Goal: Transaction & Acquisition: Purchase product/service

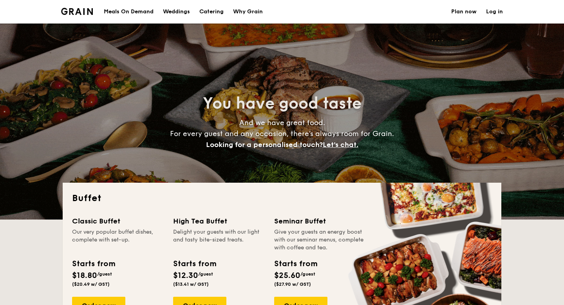
select select
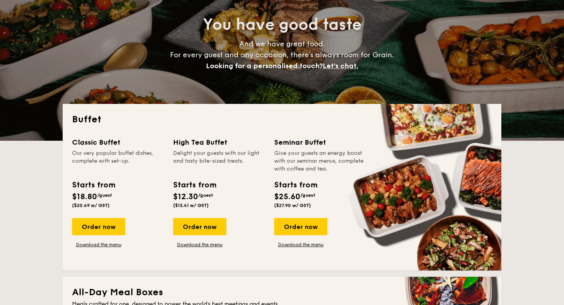
scroll to position [64, 0]
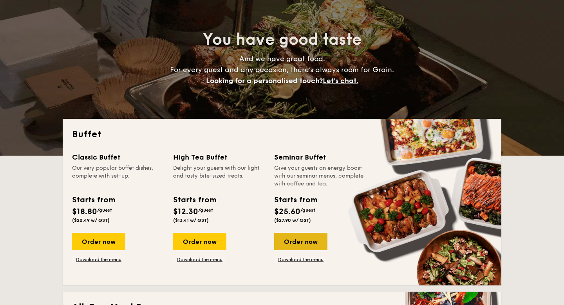
click at [295, 241] on div "Order now" at bounding box center [300, 241] width 53 height 17
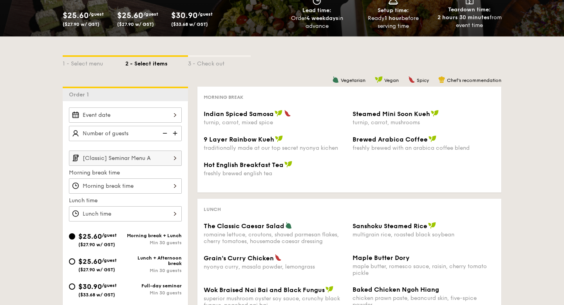
scroll to position [126, 0]
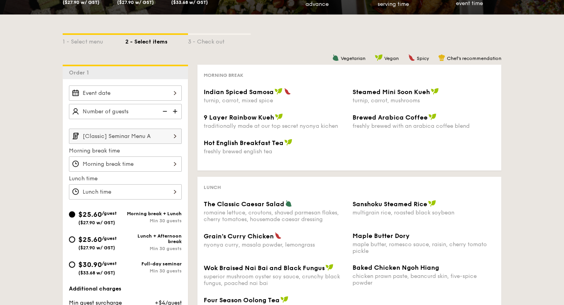
select select
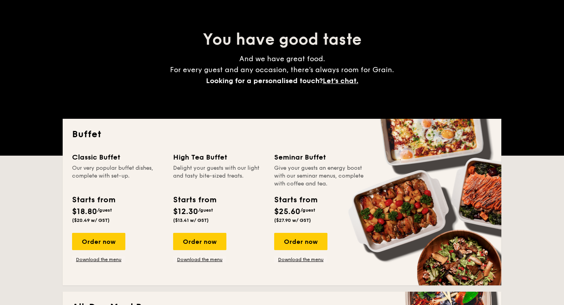
scroll to position [88, 0]
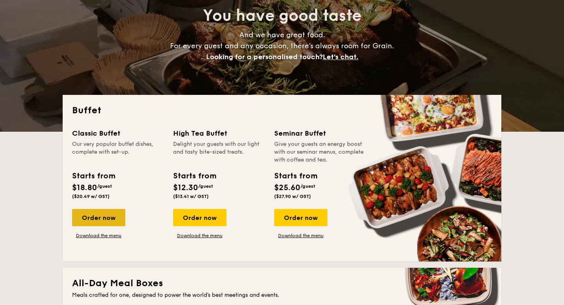
click at [106, 216] on div "Order now" at bounding box center [98, 217] width 53 height 17
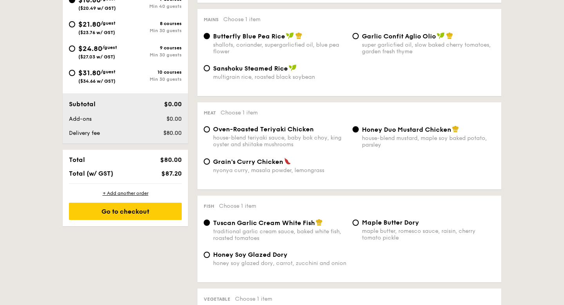
scroll to position [319, 0]
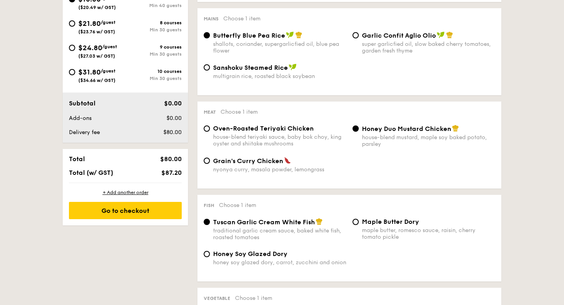
click at [211, 163] on div "Grain's [PERSON_NAME] Chicken nyonya [PERSON_NAME], masala powder, lemongrass" at bounding box center [274, 165] width 149 height 16
click at [209, 164] on input "Grain's [PERSON_NAME] Chicken nyonya [PERSON_NAME], masala powder, lemongrass" at bounding box center [207, 160] width 6 height 6
radio input "true"
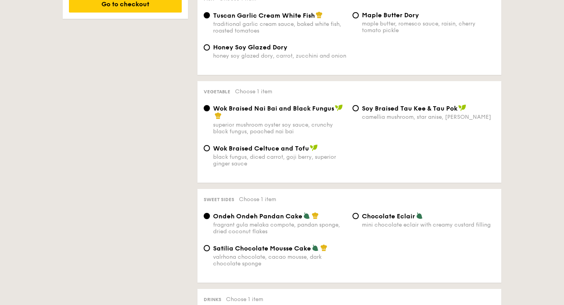
scroll to position [532, 0]
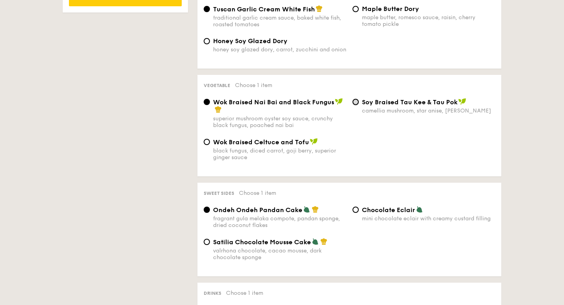
click at [354, 105] on input "⁠Soy Braised Tau Kee & Tau Pok camellia mushroom, star anise, goji [PERSON_NAME]" at bounding box center [355, 102] width 6 height 6
radio input "true"
click at [207, 145] on input "Wok Braised Celtuce and Tofu black fungus, diced carrot, goji [PERSON_NAME], su…" at bounding box center [207, 142] width 6 height 6
radio input "true"
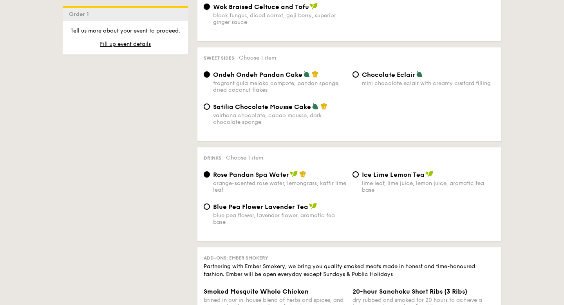
scroll to position [677, 0]
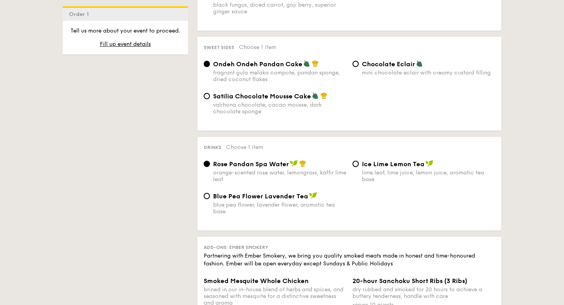
click at [359, 169] on div "Ice Lime Lemon Tea lime leaf, lime juice, lemon juice, aromatic tea base" at bounding box center [423, 171] width 149 height 23
click at [357, 167] on input "Ice Lime Lemon Tea lime leaf, lime juice, lemon juice, aromatic tea base" at bounding box center [355, 164] width 6 height 6
radio input "true"
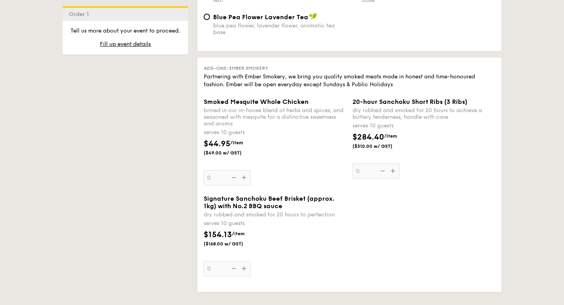
scroll to position [857, 0]
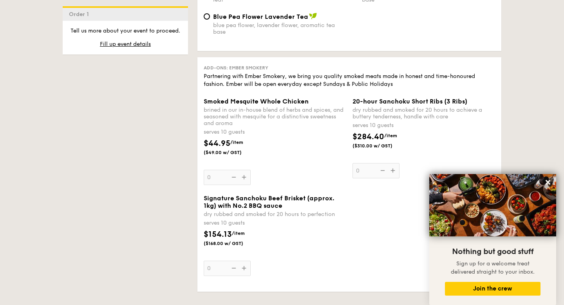
click at [380, 256] on div "Signature Sanchoku Beef Brisket (approx. 1kg) with No.2 BBQ sauce dry rubbed an…" at bounding box center [349, 239] width 298 height 91
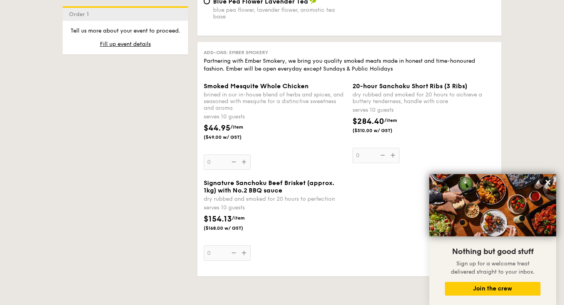
scroll to position [874, 0]
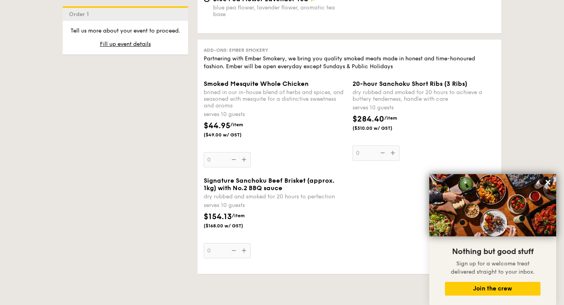
click at [246, 167] on div "Smoked Mesquite Whole Chicken brined in our in-house blend of herbs and spices,…" at bounding box center [275, 123] width 143 height 87
click at [246, 167] on input "0" at bounding box center [227, 159] width 47 height 15
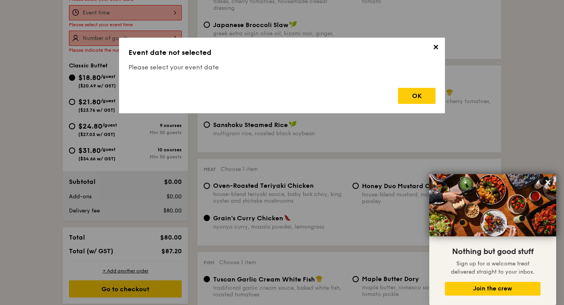
scroll to position [209, 0]
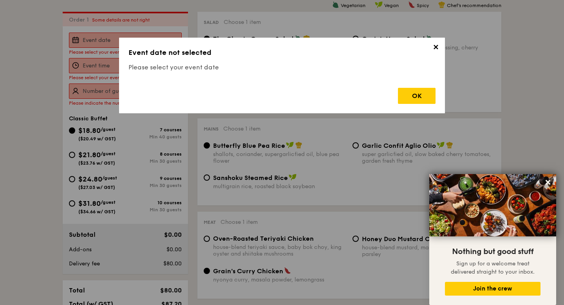
click at [419, 93] on div "OK" at bounding box center [417, 96] width 38 height 16
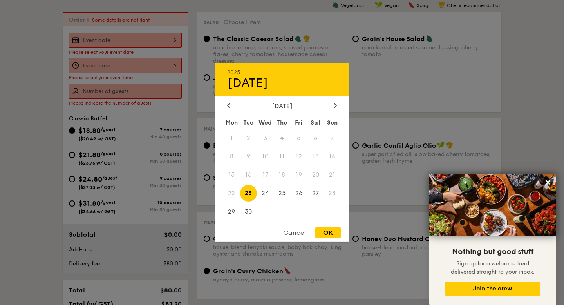
click at [174, 36] on div "2025 Sep [DATE] Tue Wed Thu Fri Sat Sun 1 2 3 4 5 6 7 8 9 10 11 12 13 14 15 16 …" at bounding box center [125, 39] width 113 height 15
click at [299, 195] on span "26" at bounding box center [298, 192] width 17 height 17
click at [173, 67] on div at bounding box center [282, 152] width 564 height 305
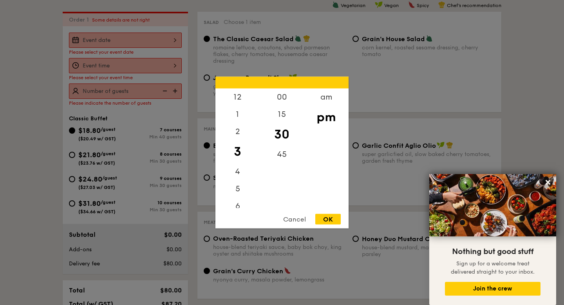
click at [175, 66] on div "12 1 2 3 4 5 6 7 8 9 10 11 00 15 30 45 am pm Cancel OK" at bounding box center [125, 65] width 113 height 15
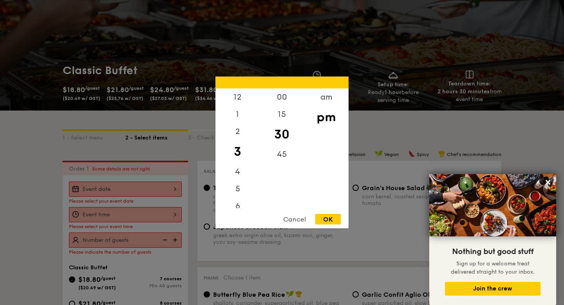
scroll to position [59, 0]
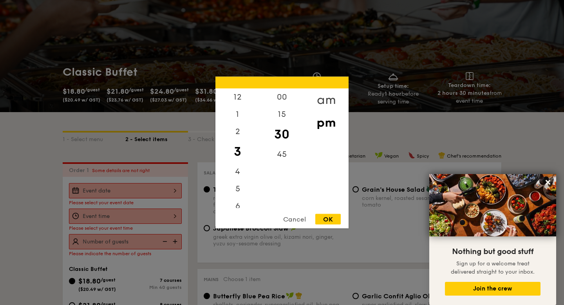
click at [319, 99] on div "am" at bounding box center [326, 99] width 44 height 23
click at [237, 183] on div "10" at bounding box center [237, 184] width 44 height 23
click at [281, 100] on div "00" at bounding box center [282, 96] width 44 height 17
drag, startPoint x: 280, startPoint y: 97, endPoint x: 280, endPoint y: 101, distance: 4.7
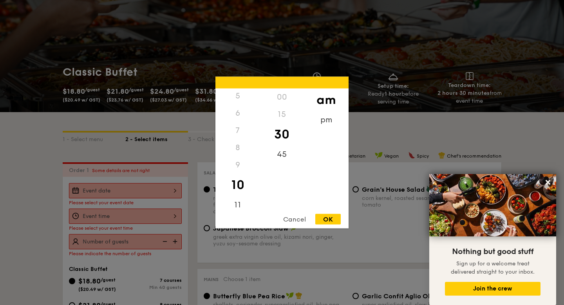
click at [280, 97] on div "00" at bounding box center [282, 96] width 44 height 17
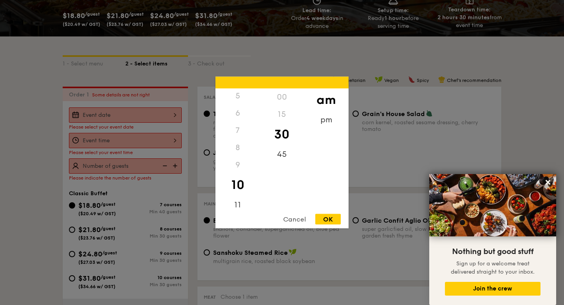
scroll to position [141, 0]
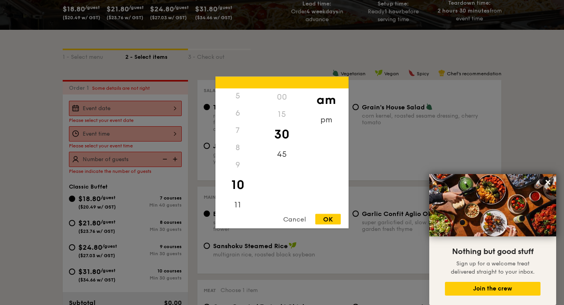
click at [280, 101] on div "00" at bounding box center [282, 96] width 44 height 17
click at [278, 99] on div "00" at bounding box center [282, 96] width 44 height 17
click at [239, 167] on div "9" at bounding box center [237, 164] width 44 height 17
drag, startPoint x: 237, startPoint y: 164, endPoint x: 243, endPoint y: 173, distance: 10.4
click at [238, 164] on div "9" at bounding box center [237, 164] width 44 height 17
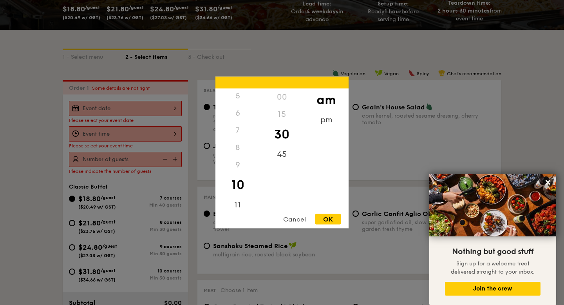
click at [244, 182] on div "10" at bounding box center [237, 184] width 44 height 23
click at [236, 161] on div "9" at bounding box center [237, 164] width 44 height 17
click at [239, 144] on div "3" at bounding box center [237, 148] width 44 height 17
click at [237, 144] on div "3" at bounding box center [237, 148] width 44 height 17
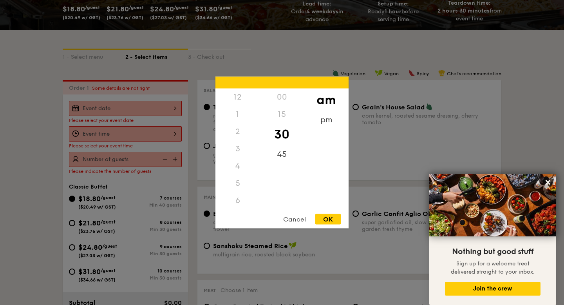
click at [233, 131] on div "2" at bounding box center [237, 131] width 44 height 17
click at [237, 177] on div "10" at bounding box center [237, 179] width 44 height 23
click at [325, 217] on div "OK" at bounding box center [327, 219] width 25 height 11
type input "10:30AM"
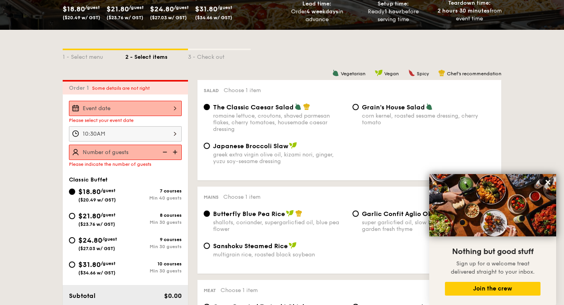
click at [175, 152] on img at bounding box center [176, 151] width 12 height 15
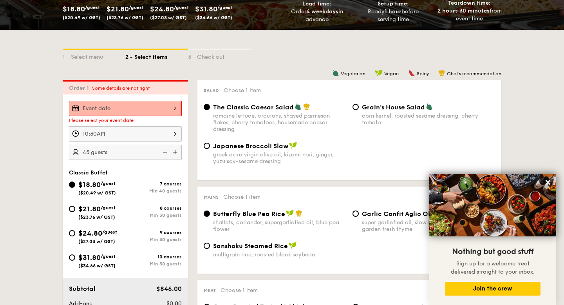
click at [175, 152] on img at bounding box center [176, 151] width 12 height 15
click at [166, 152] on img at bounding box center [164, 151] width 12 height 15
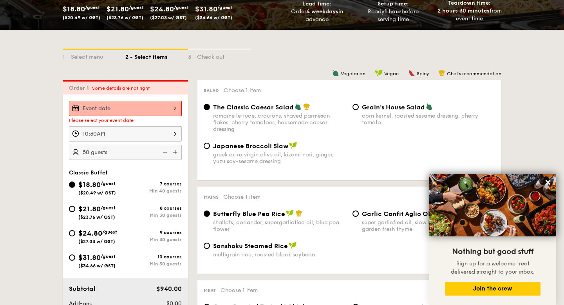
click at [166, 152] on img at bounding box center [164, 151] width 12 height 15
type input "40 guests"
click at [166, 152] on img at bounding box center [164, 151] width 12 height 15
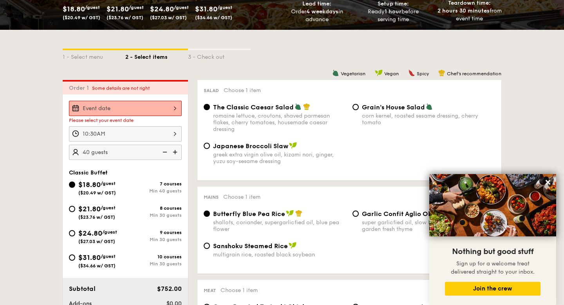
click at [166, 152] on img at bounding box center [164, 151] width 12 height 15
click at [167, 150] on img at bounding box center [164, 151] width 12 height 15
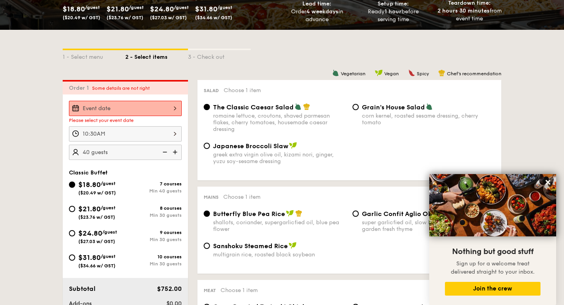
click at [168, 150] on img at bounding box center [164, 151] width 12 height 15
click at [70, 209] on input "$21.80 /guest ($23.76 w/ GST) 8 courses Min 30 guests" at bounding box center [72, 209] width 6 height 6
radio input "true"
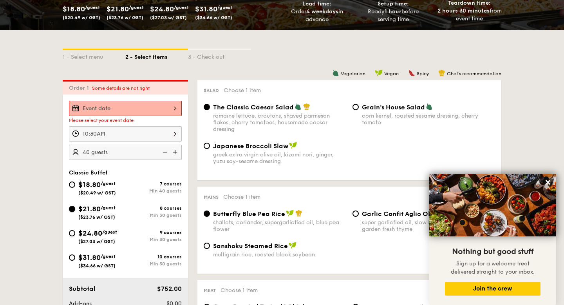
radio input "true"
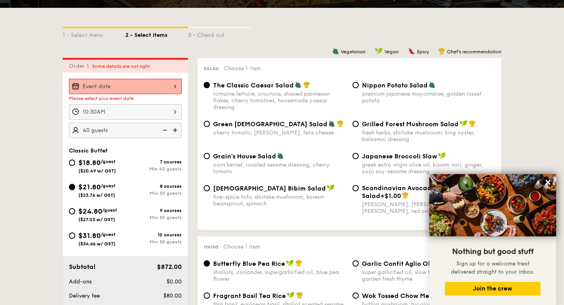
scroll to position [164, 0]
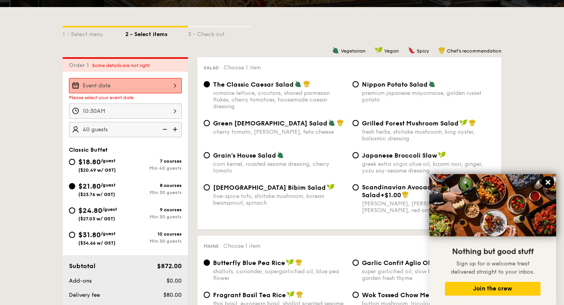
click at [548, 182] on icon at bounding box center [547, 182] width 5 height 5
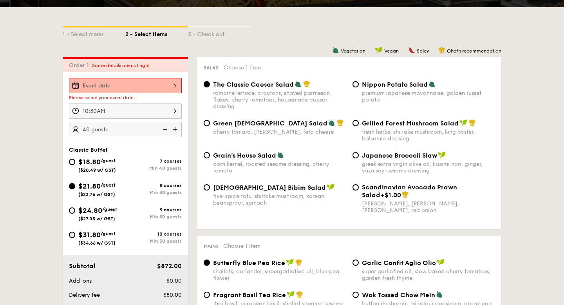
click at [164, 128] on img at bounding box center [164, 129] width 12 height 15
click at [164, 127] on img at bounding box center [164, 129] width 12 height 15
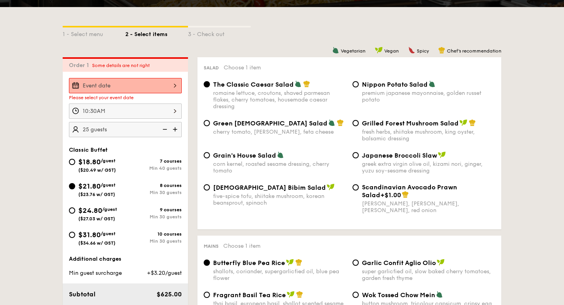
click at [164, 127] on img at bounding box center [164, 129] width 12 height 15
type input "20 guests"
click at [165, 128] on img at bounding box center [164, 129] width 12 height 15
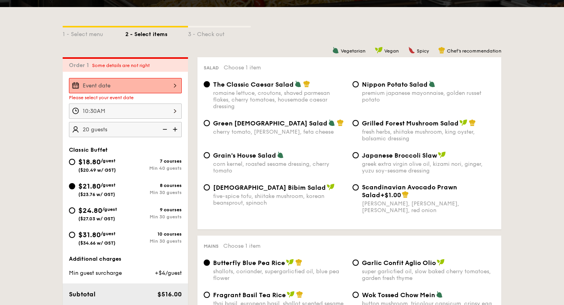
click at [165, 128] on img at bounding box center [164, 129] width 12 height 15
click at [168, 128] on img at bounding box center [164, 129] width 12 height 15
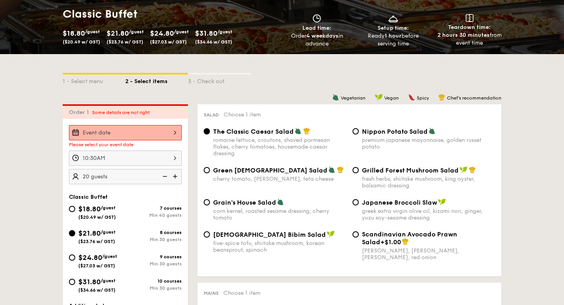
scroll to position [0, 0]
